Goal: Task Accomplishment & Management: Manage account settings

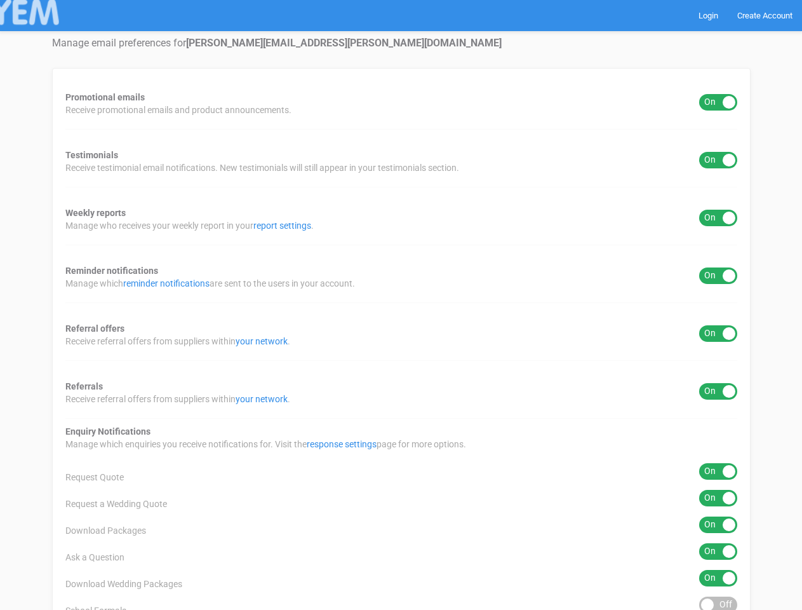
click at [401, 305] on div "Promotional emails ON OFF Receive promotional emails and product announcements.…" at bounding box center [401, 512] width 698 height 888
click at [718, 102] on div "ON OFF" at bounding box center [718, 102] width 38 height 17
click at [718, 160] on div "ON OFF" at bounding box center [718, 160] width 38 height 17
click at [718, 218] on div "ON OFF" at bounding box center [718, 218] width 38 height 17
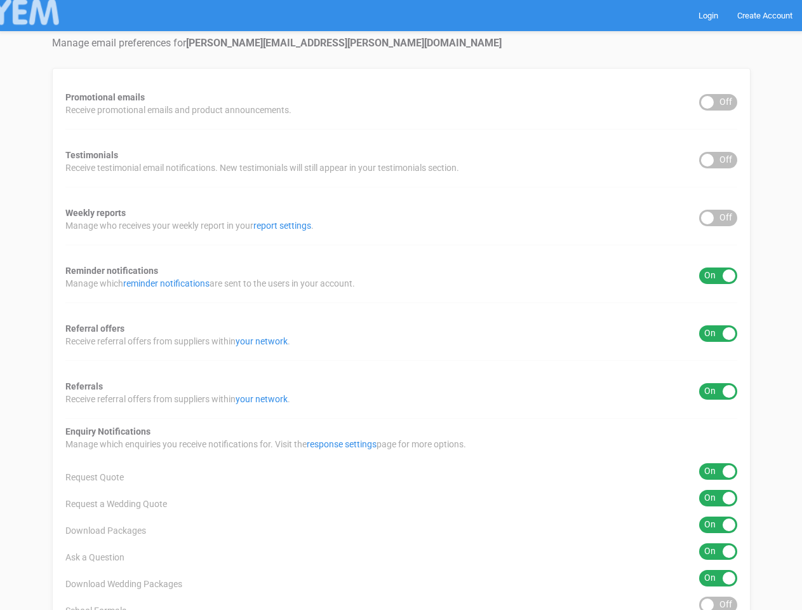
click at [718, 276] on div "ON OFF" at bounding box center [718, 275] width 38 height 17
click at [718, 333] on div "ON OFF" at bounding box center [718, 333] width 38 height 17
click at [718, 391] on div "ON OFF" at bounding box center [718, 391] width 38 height 17
click at [718, 471] on div "ON OFF" at bounding box center [718, 471] width 38 height 17
click at [718, 498] on div "ON OFF" at bounding box center [718, 498] width 38 height 17
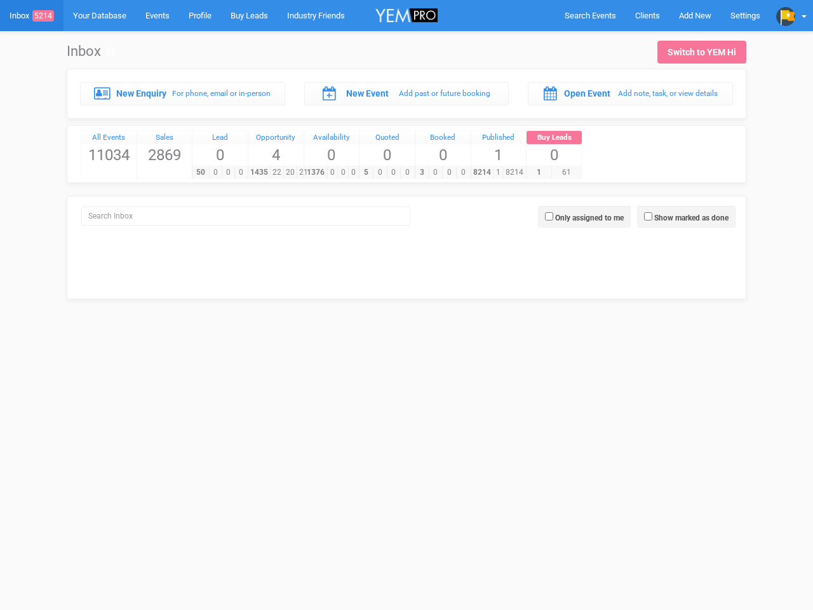
click at [406, 166] on div "5 0 0 0" at bounding box center [386, 172] width 55 height 13
click at [590, 15] on span "Search Events" at bounding box center [589, 16] width 51 height 10
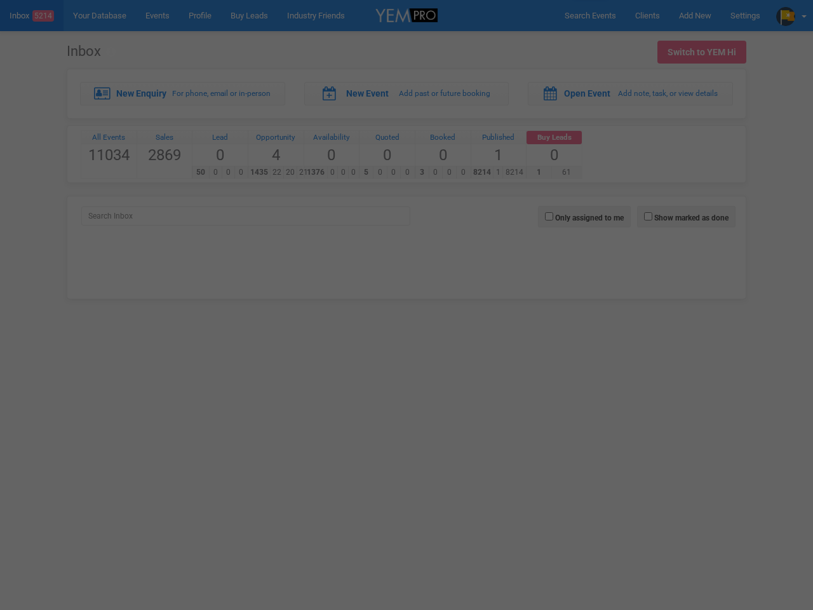
click at [695, 15] on div at bounding box center [406, 305] width 813 height 610
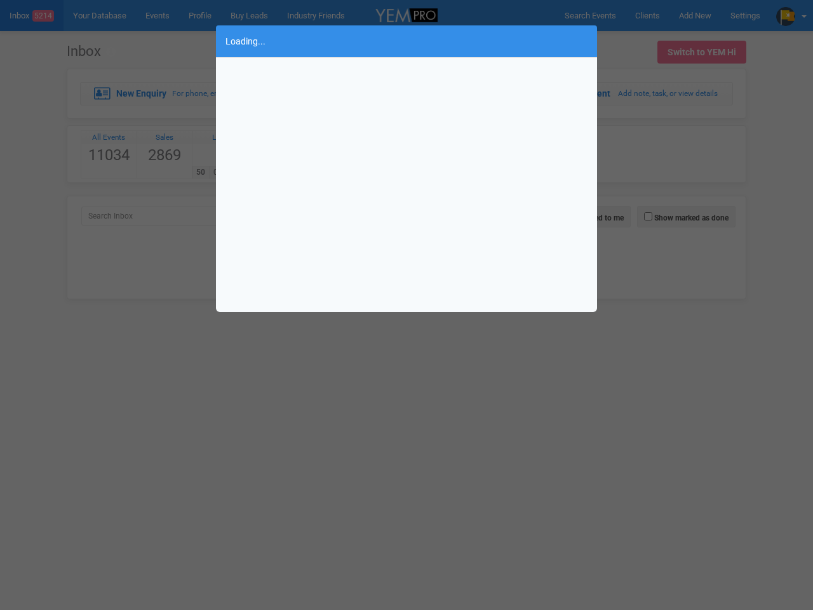
click at [791, 15] on div "Loading..." at bounding box center [406, 305] width 813 height 610
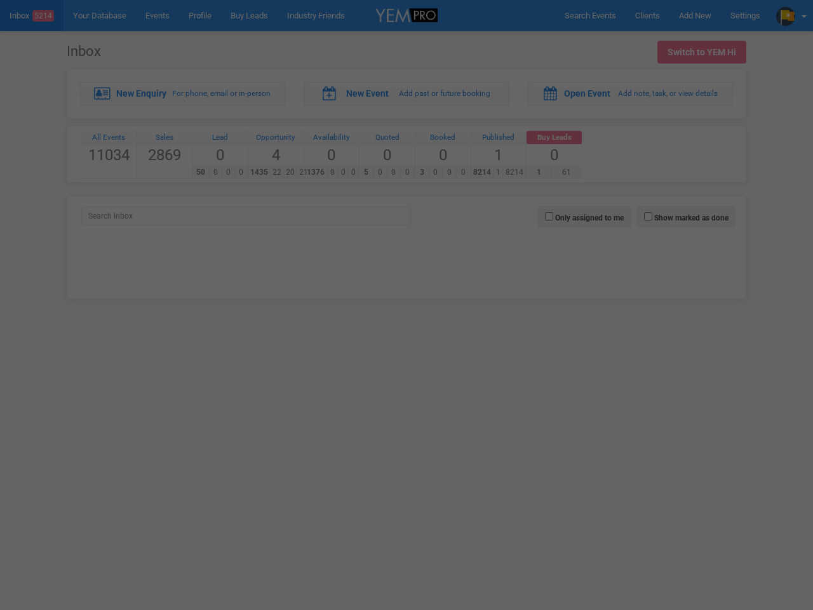
click at [686, 217] on div "Loading..." at bounding box center [406, 305] width 813 height 610
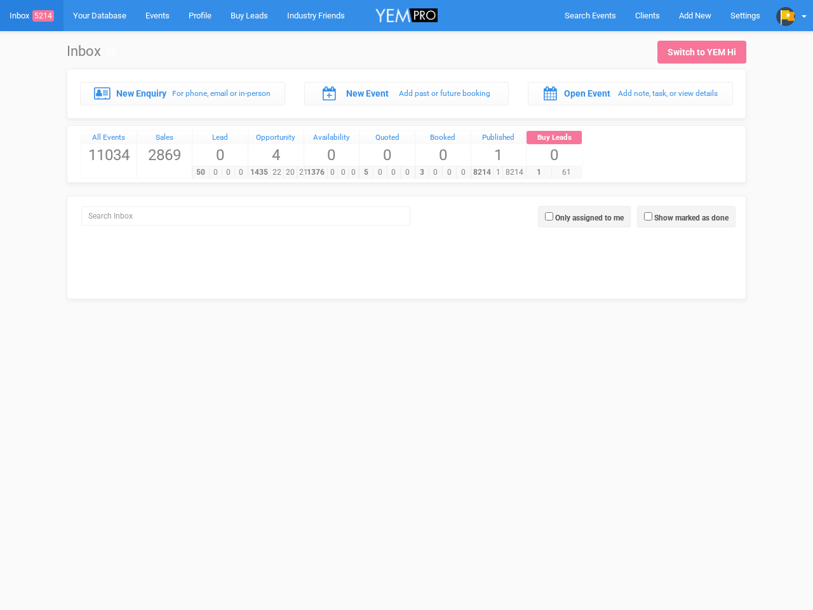
click at [584, 217] on div at bounding box center [406, 305] width 813 height 610
